Goal: Information Seeking & Learning: Learn about a topic

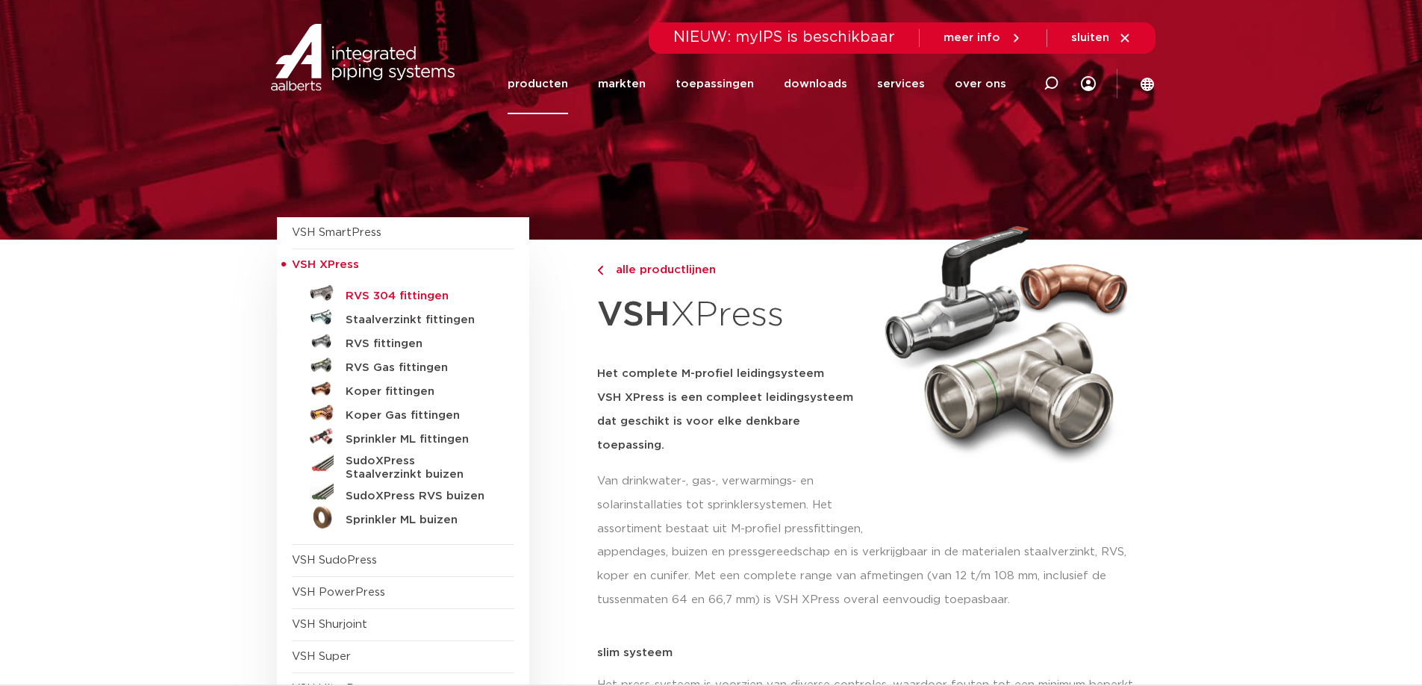
click at [407, 299] on h5 "RVS 304 fittingen" at bounding box center [420, 296] width 148 height 13
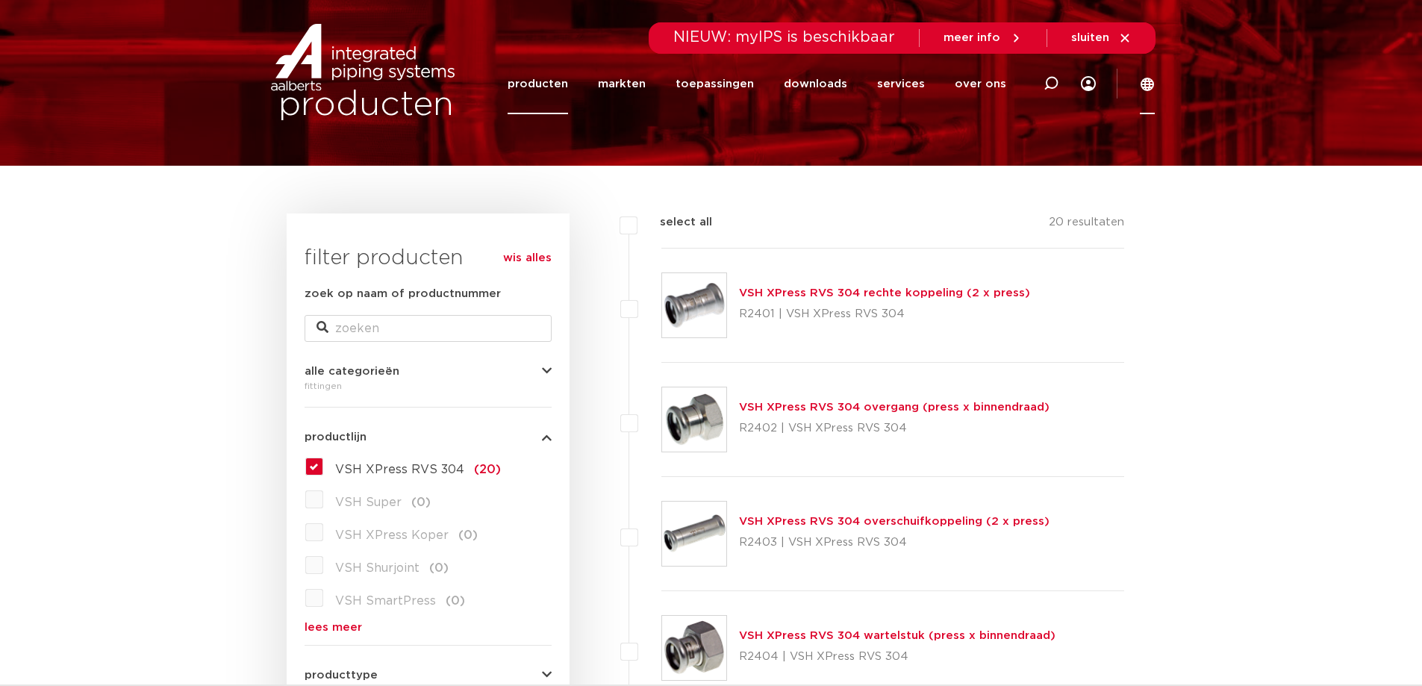
click at [1143, 87] on icon at bounding box center [1146, 84] width 13 height 13
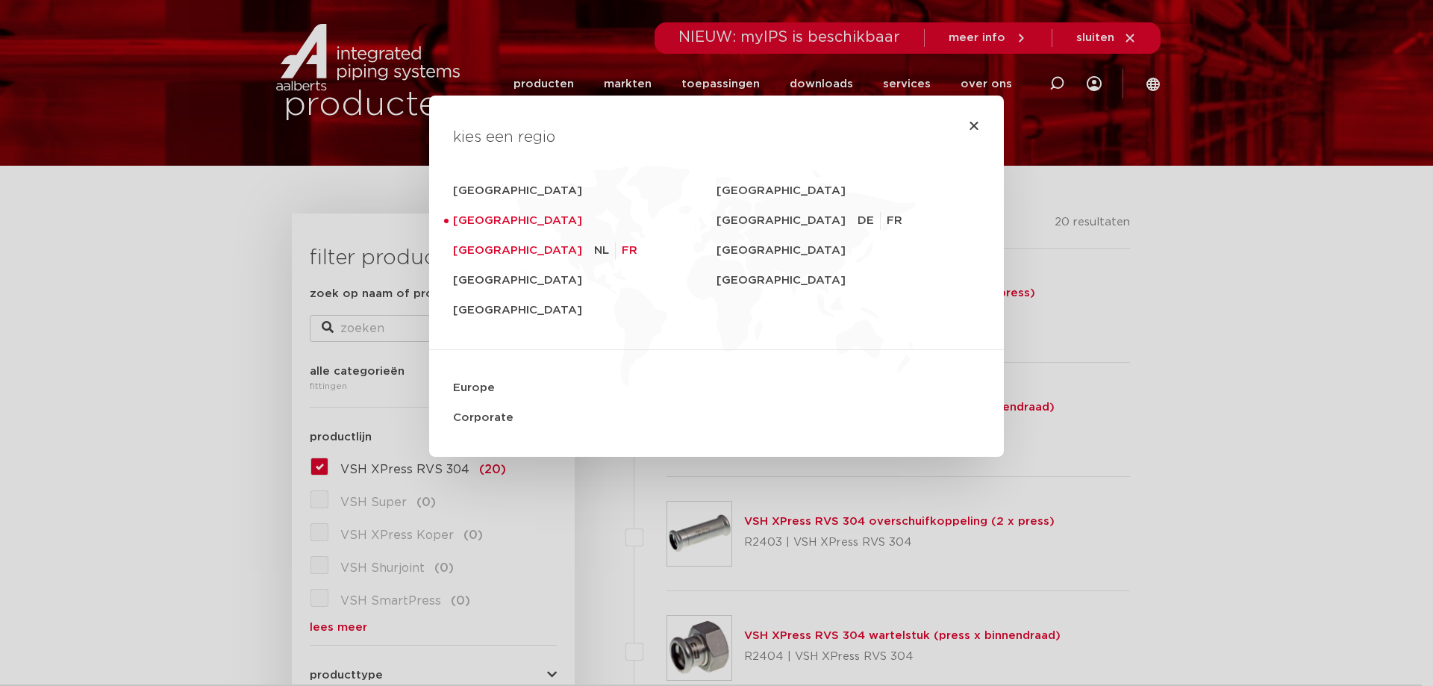
click at [622, 249] on link "FR" at bounding box center [630, 251] width 16 height 18
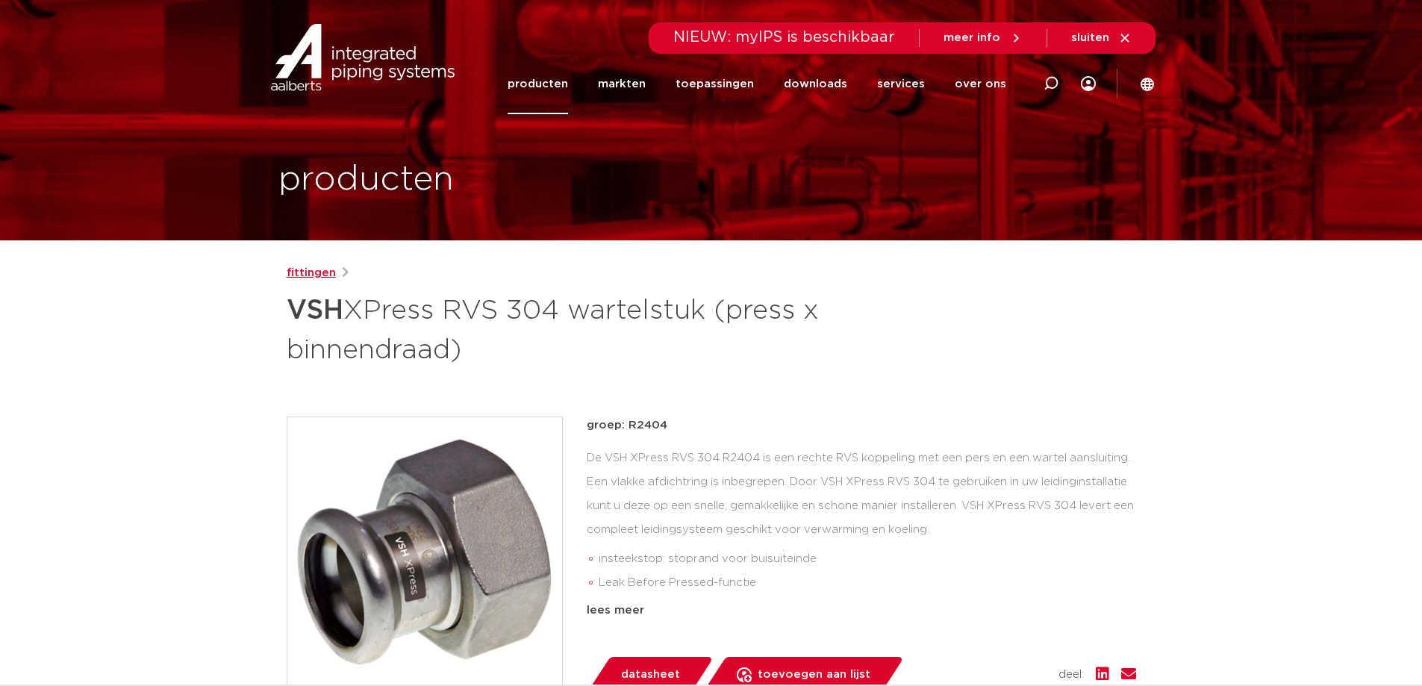
click at [306, 273] on link "fittingen" at bounding box center [311, 273] width 49 height 18
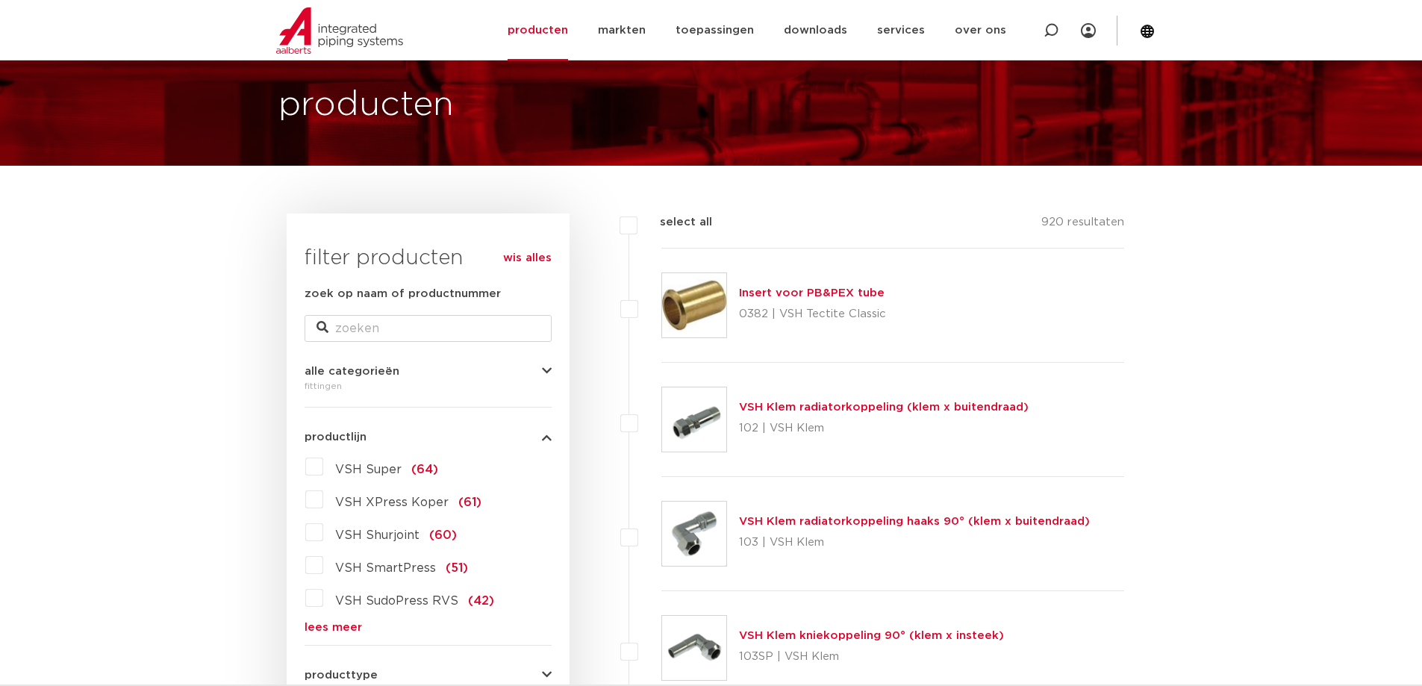
scroll to position [597, 0]
